Goal: Communication & Community: Answer question/provide support

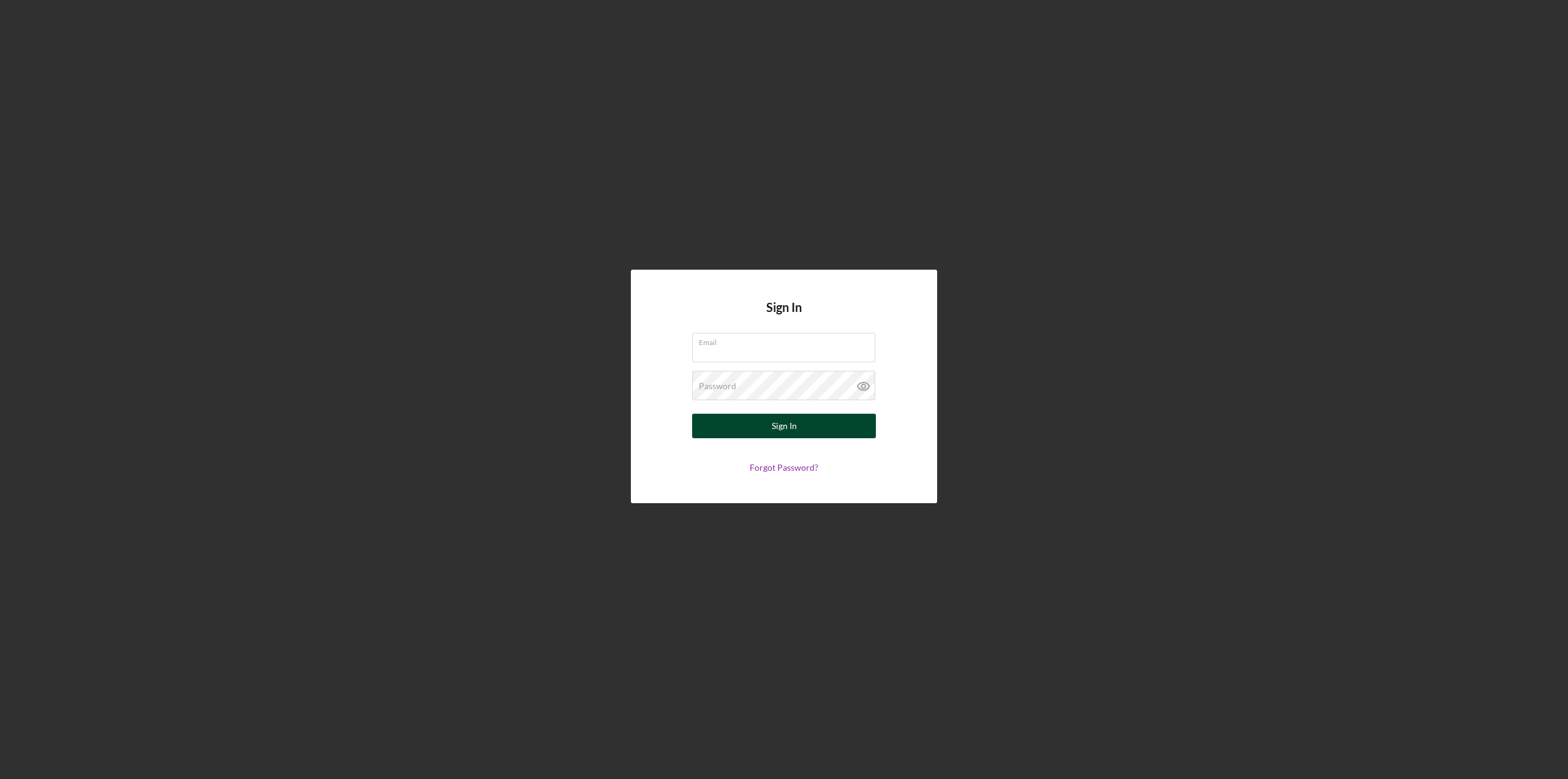
type input "[EMAIL_ADDRESS][DOMAIN_NAME]"
click at [814, 426] on button "Sign In" at bounding box center [784, 426] width 184 height 24
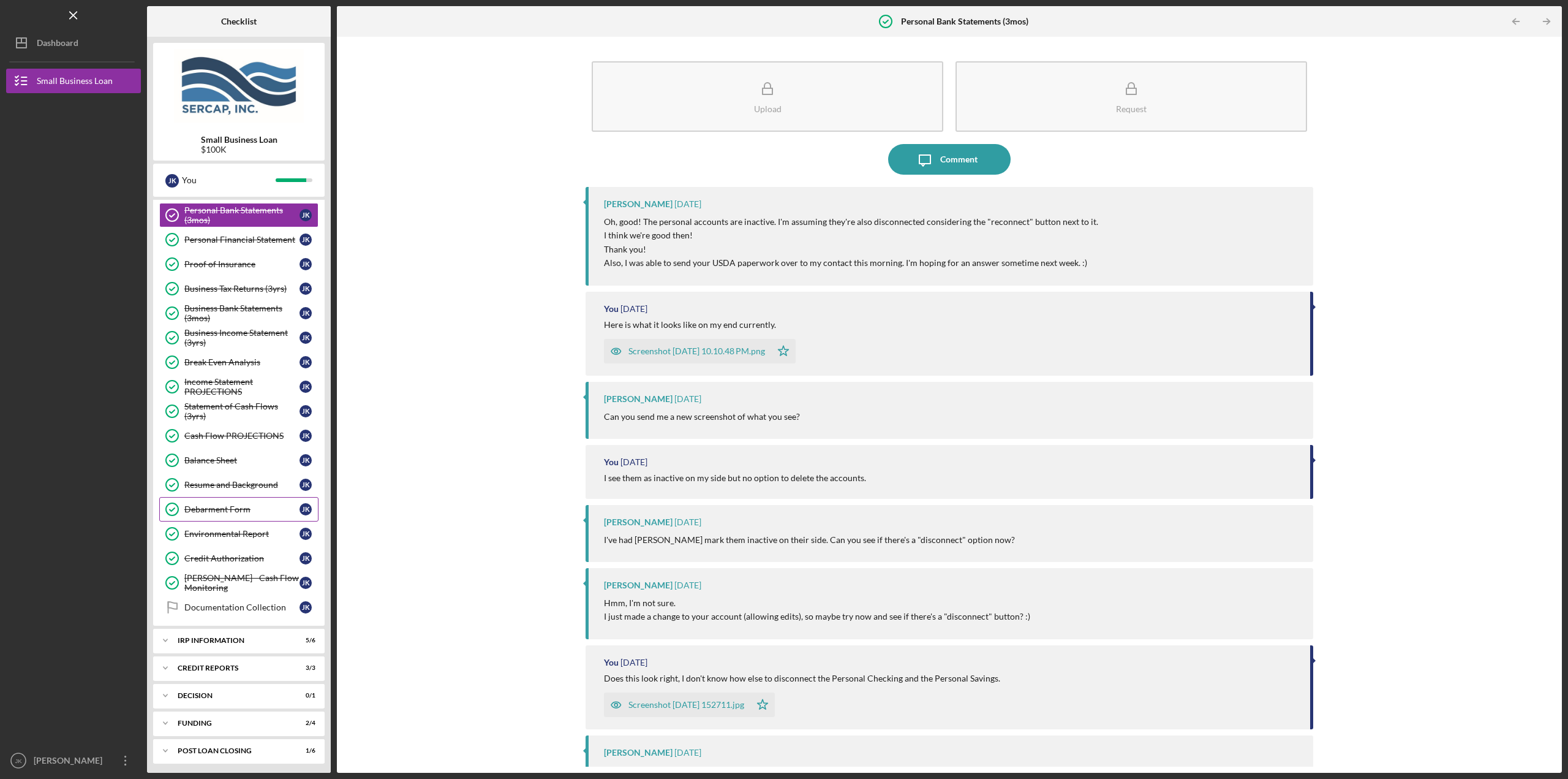
scroll to position [298, 0]
click at [234, 694] on div "Decision" at bounding box center [244, 693] width 132 height 8
click at [252, 719] on div "Decision" at bounding box center [242, 718] width 115 height 10
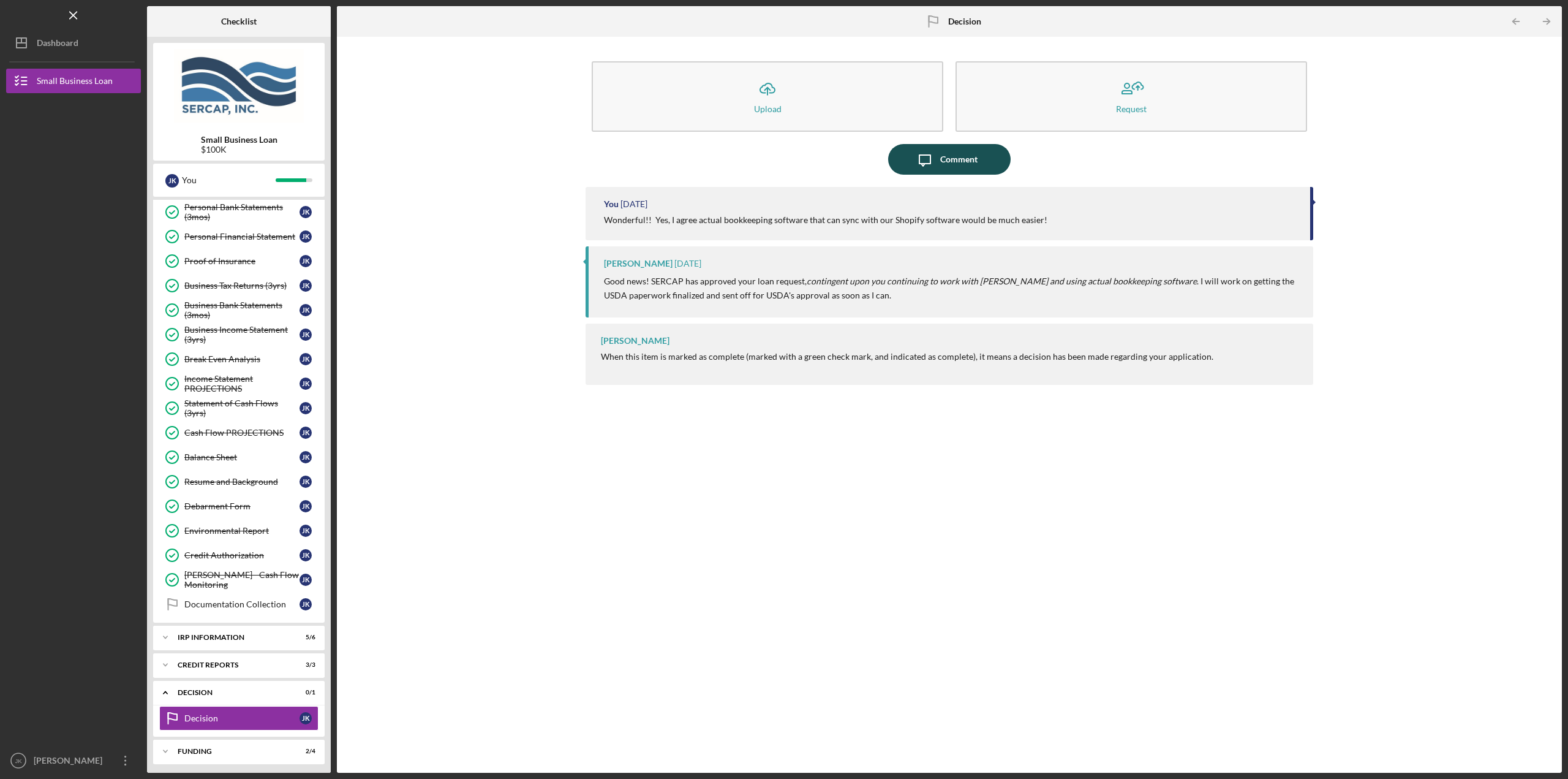
click at [946, 154] on div "Comment" at bounding box center [959, 159] width 38 height 31
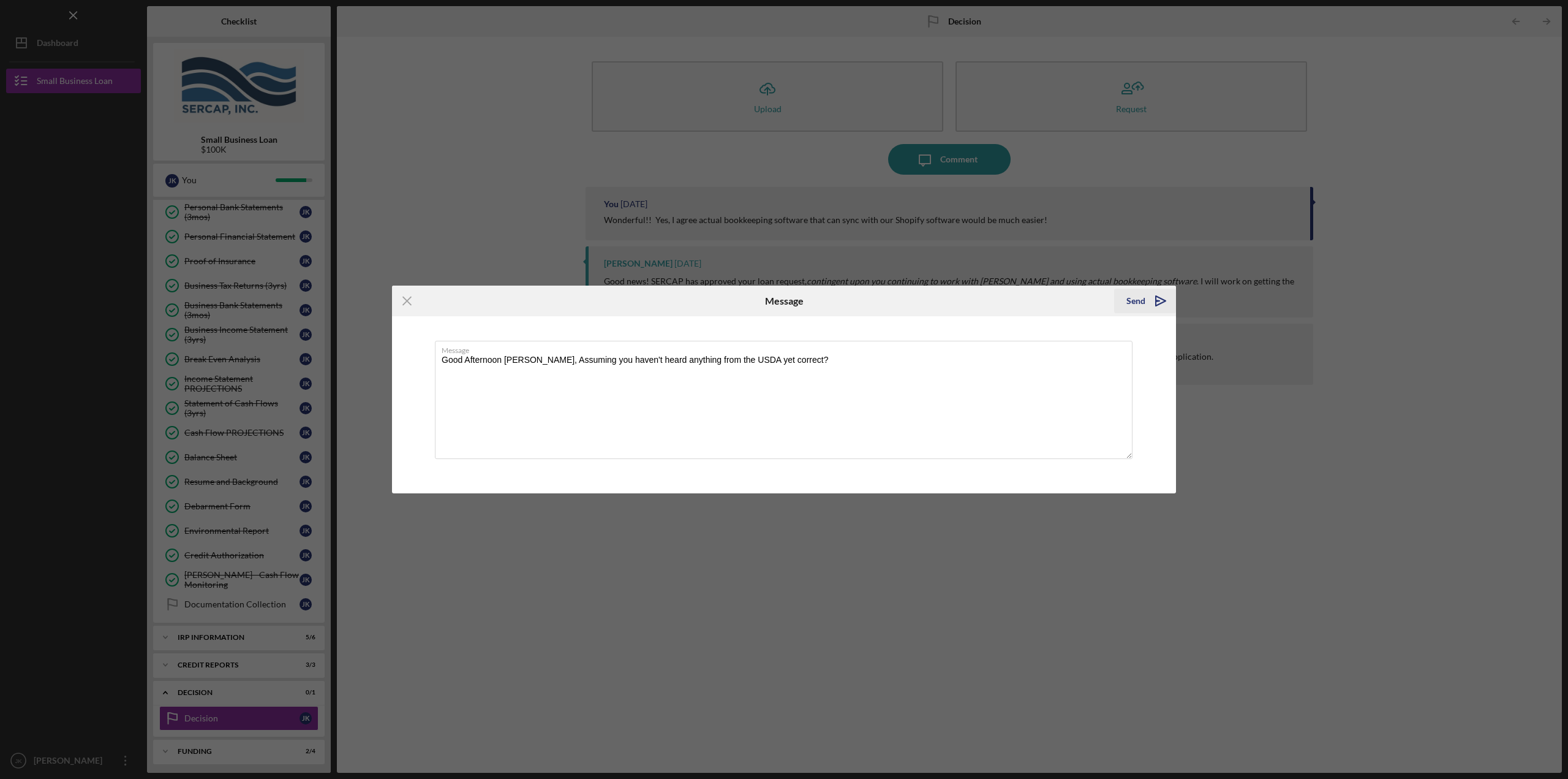
type textarea "Good Afternoon [PERSON_NAME], Assuming you haven't heard anything from the USDA…"
click at [1148, 300] on icon "Icon/icon-invite-send" at bounding box center [1160, 301] width 31 height 31
